Goal: Transaction & Acquisition: Book appointment/travel/reservation

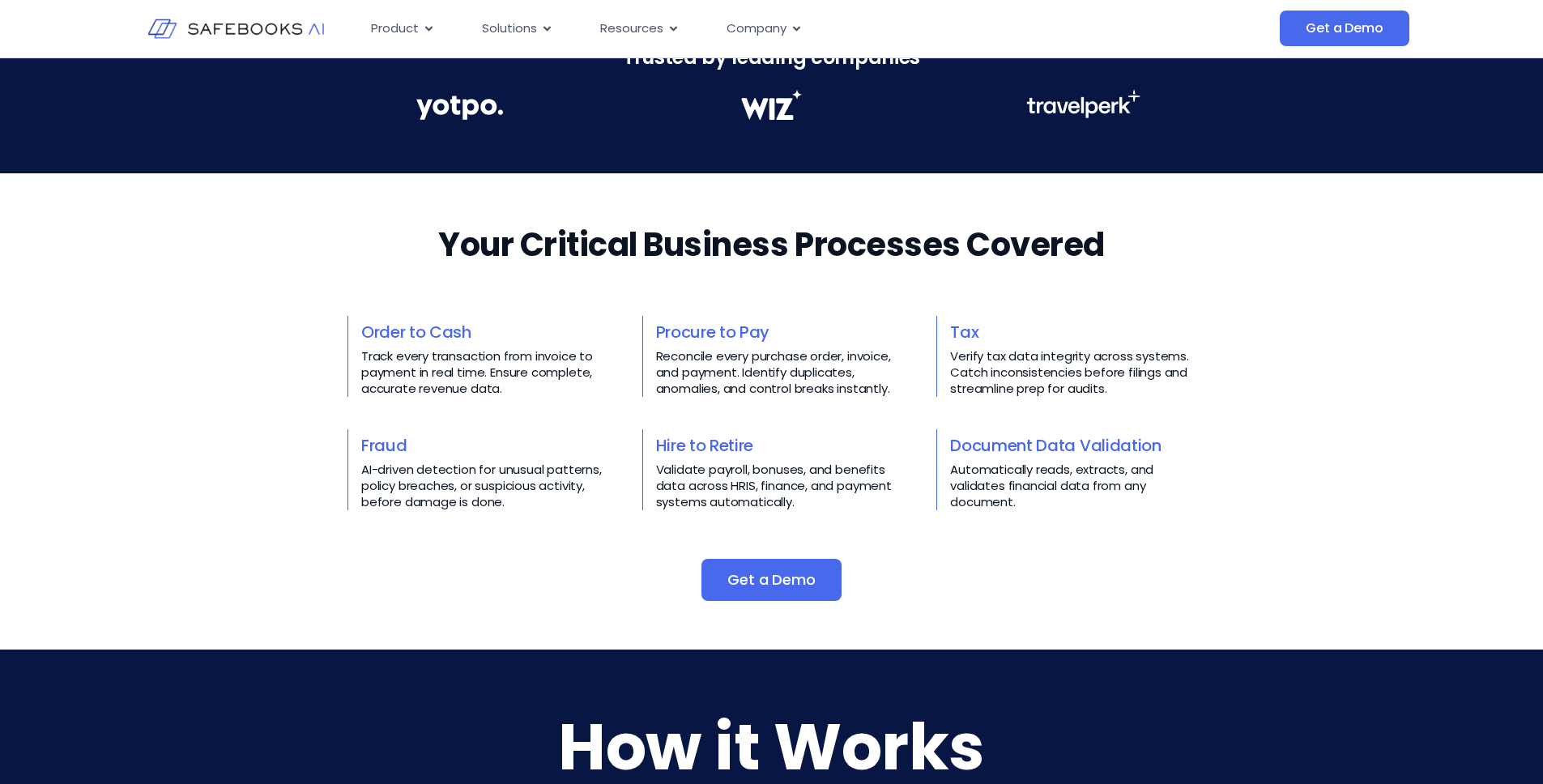
click at [447, 328] on link "Order to Cash" at bounding box center [417, 333] width 110 height 23
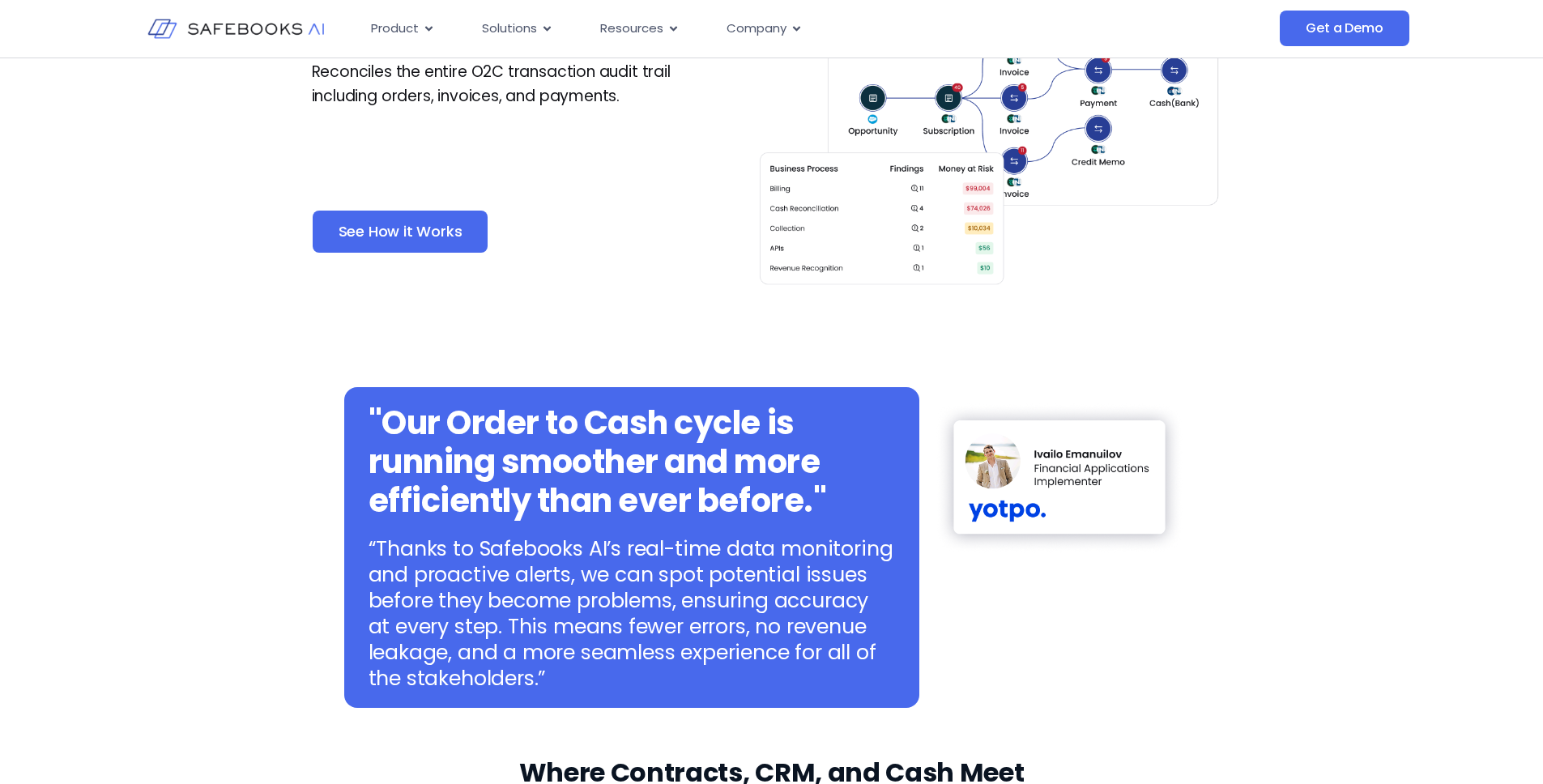
scroll to position [791, 0]
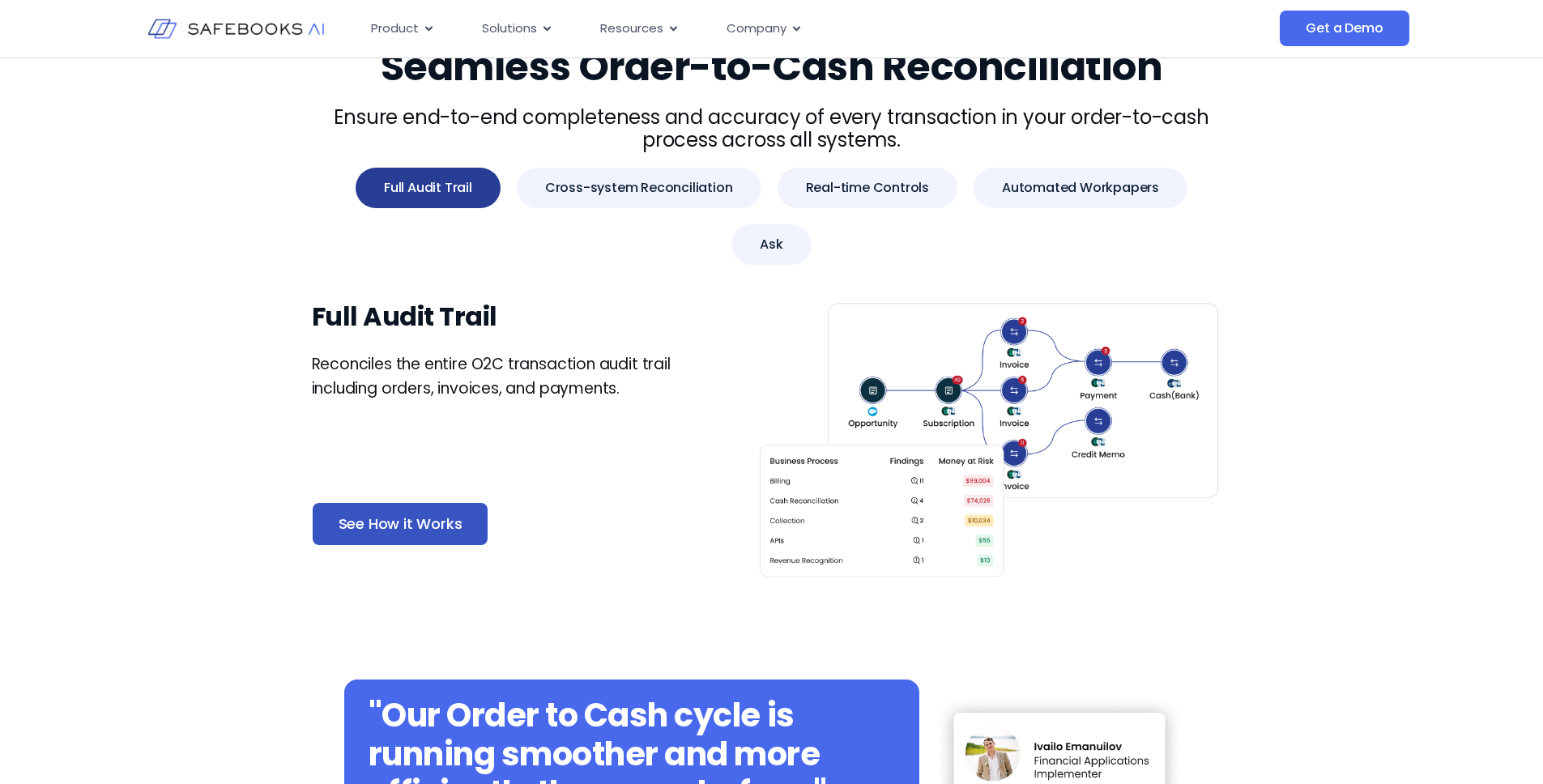
click at [402, 516] on span "See How it Works" at bounding box center [400, 524] width 124 height 16
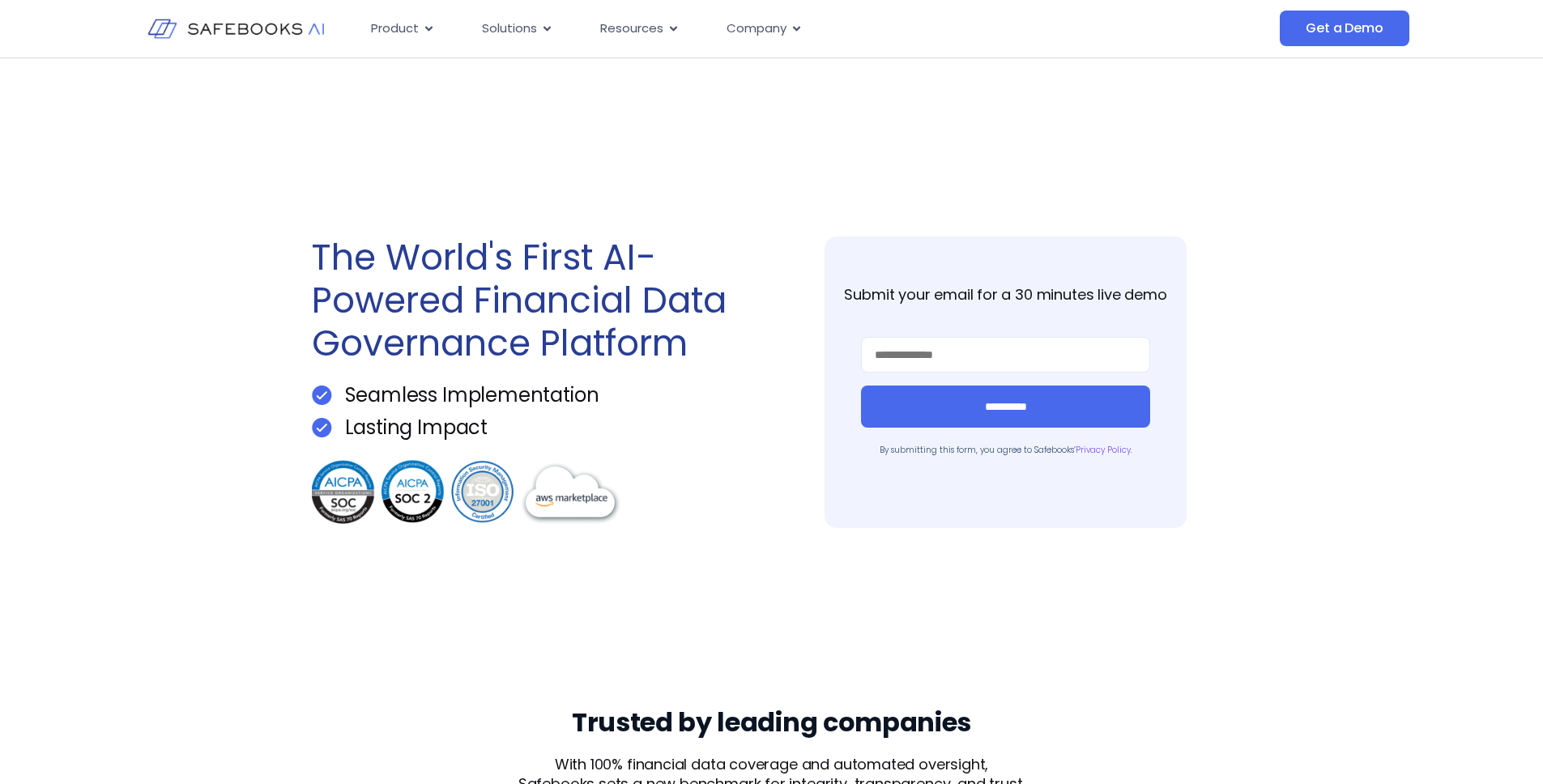
click at [403, 501] on img at bounding box center [467, 493] width 311 height 69
click at [423, 490] on img at bounding box center [467, 493] width 311 height 69
click at [333, 492] on img at bounding box center [467, 493] width 311 height 69
click at [413, 494] on img at bounding box center [467, 493] width 311 height 69
